Goal: Information Seeking & Learning: Learn about a topic

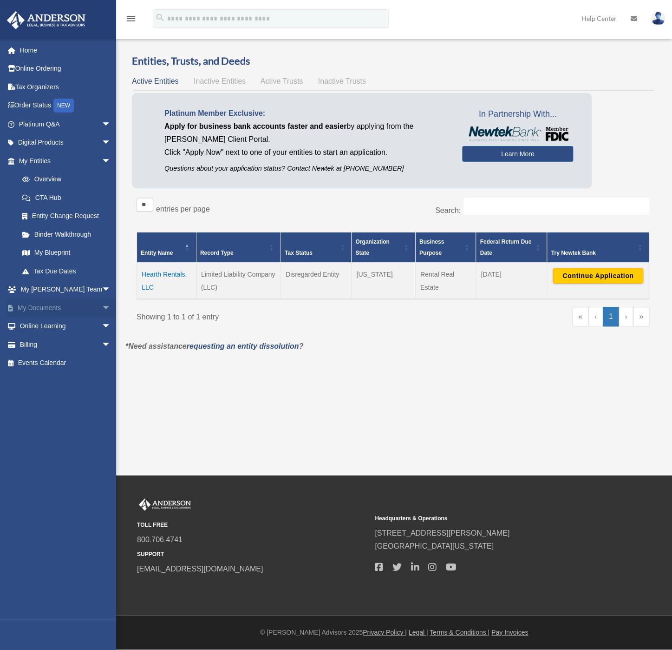
click at [67, 301] on link "My Documents arrow_drop_down" at bounding box center [66, 307] width 118 height 19
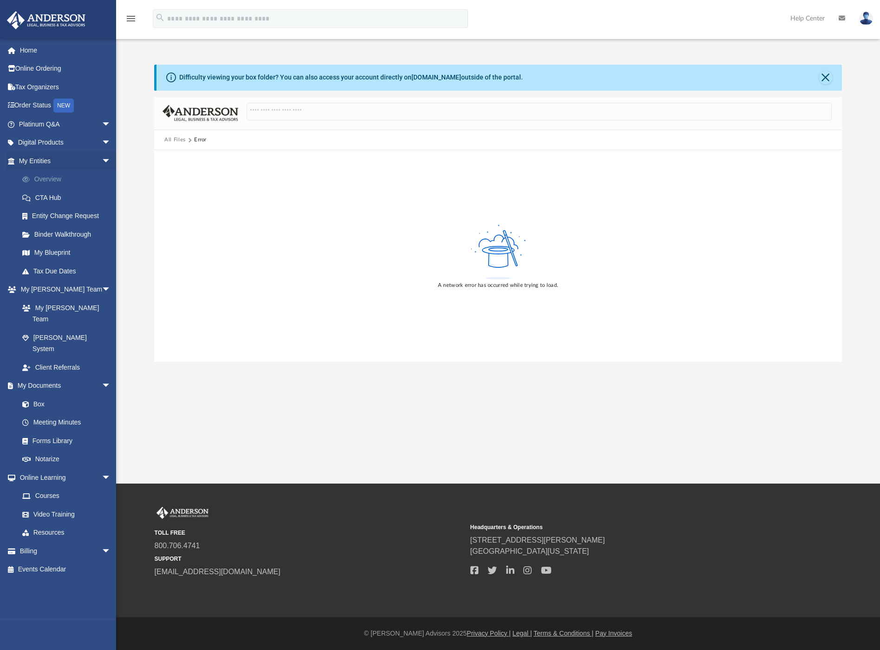
click at [54, 179] on link "Overview" at bounding box center [69, 179] width 112 height 19
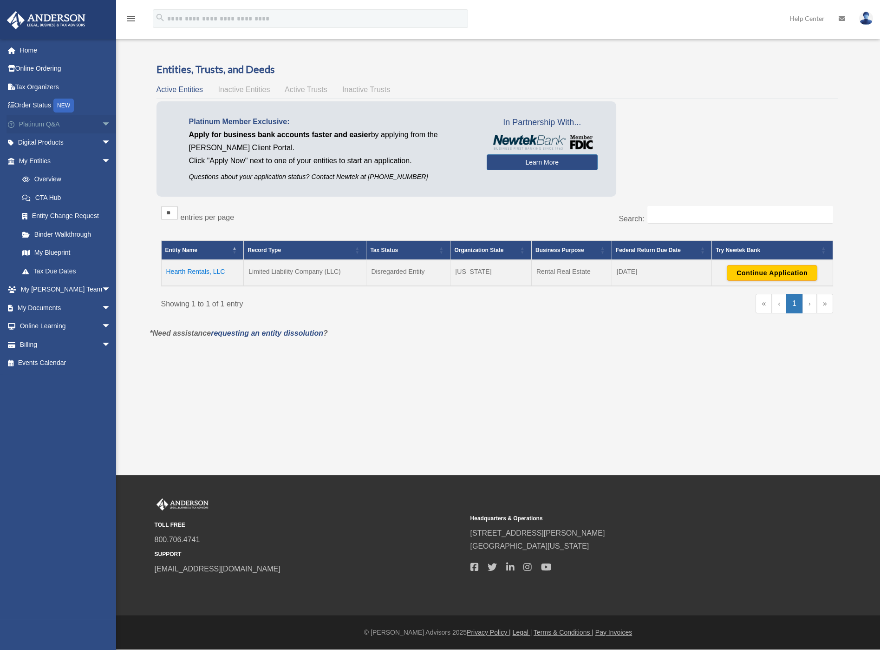
click at [65, 123] on link "Platinum Q&A arrow_drop_down" at bounding box center [66, 124] width 118 height 19
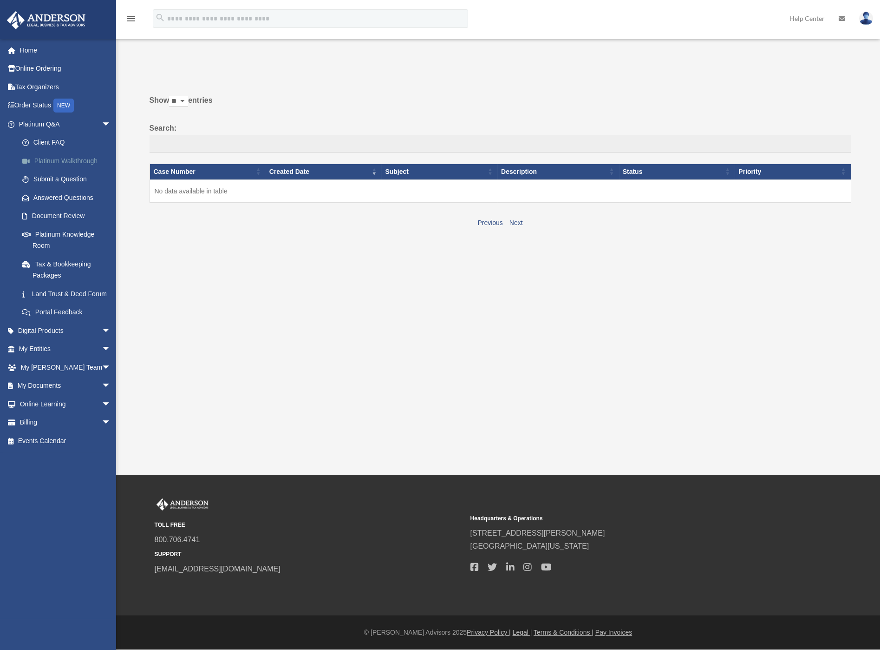
click at [90, 154] on link "Platinum Walkthrough" at bounding box center [69, 160] width 112 height 19
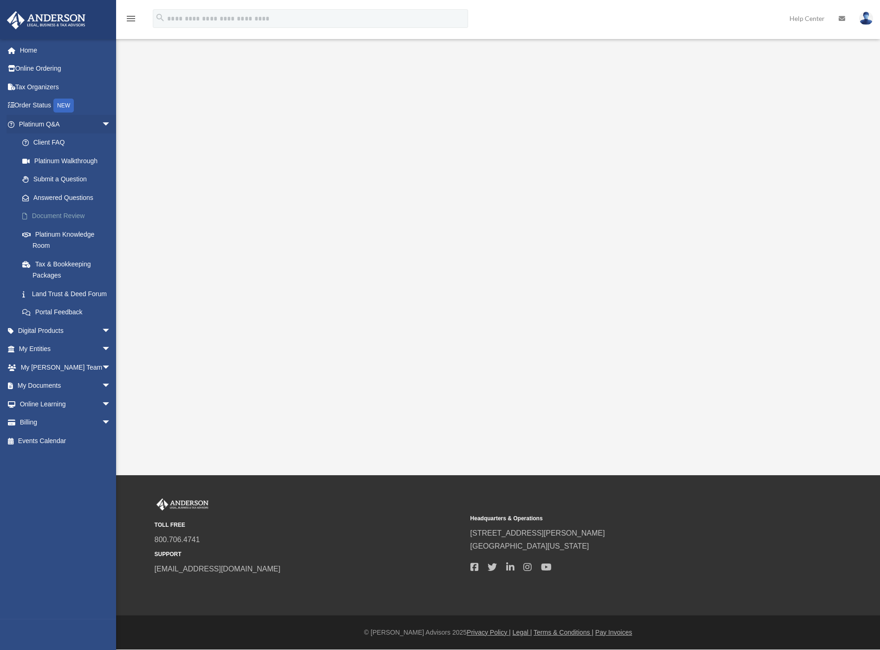
click at [73, 217] on link "Document Review" at bounding box center [69, 216] width 112 height 19
click at [75, 232] on link "Platinum Knowledge Room" at bounding box center [69, 240] width 112 height 30
click at [69, 295] on link "Land Trust & Deed Forum" at bounding box center [69, 293] width 112 height 19
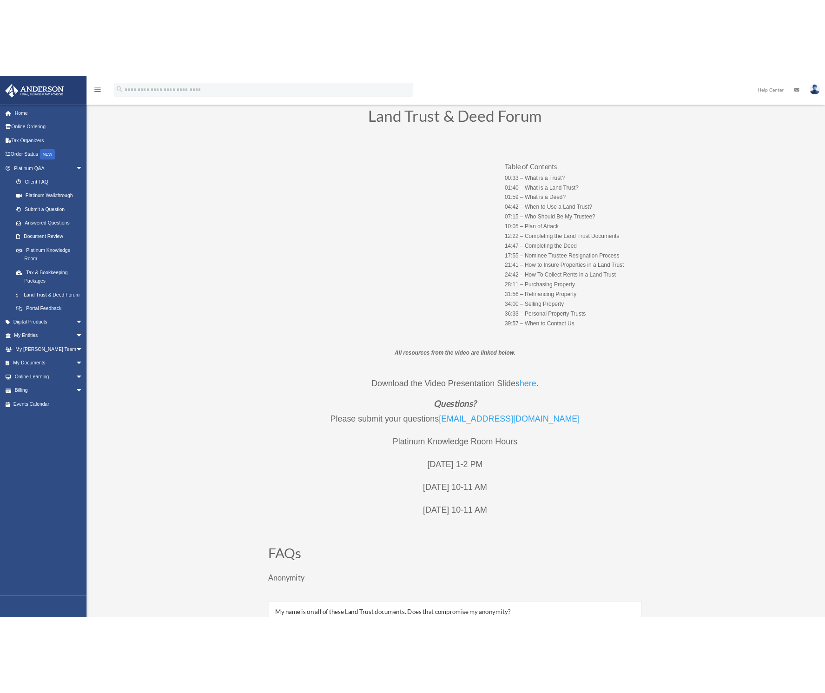
scroll to position [71, 0]
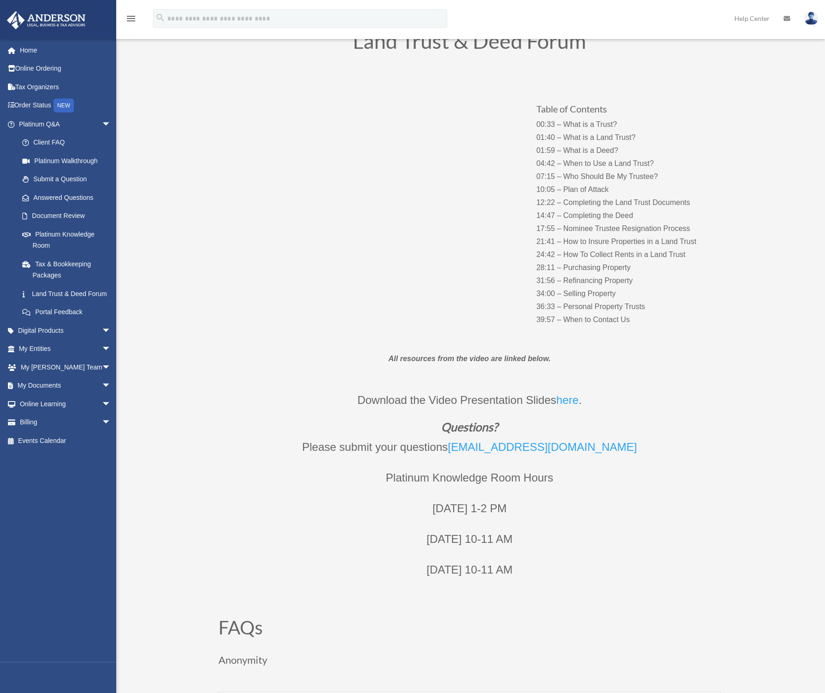
click at [508, 264] on div "Table of Contents 00:33 – What is a Trust? 01:40 – What is a Land Trust? 01:59 …" at bounding box center [469, 205] width 502 height 270
